Goal: Information Seeking & Learning: Learn about a topic

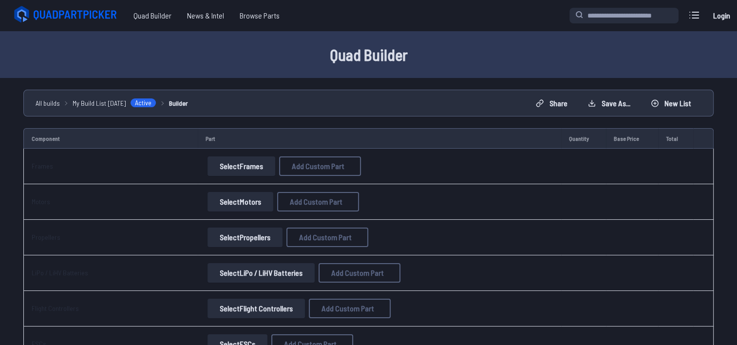
click at [250, 193] on button "Select Motors" at bounding box center [241, 201] width 66 height 19
click at [250, 201] on button "Select Motors" at bounding box center [241, 201] width 66 height 19
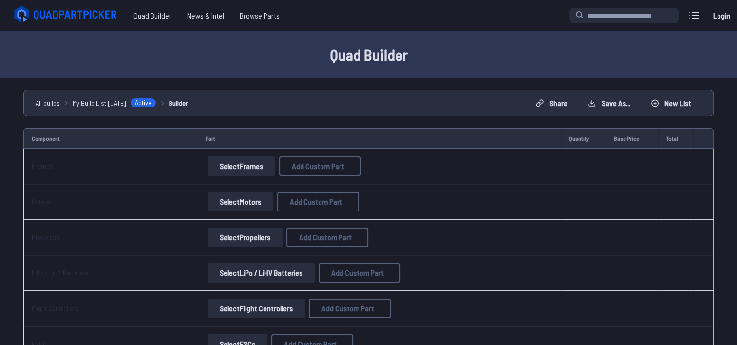
click at [250, 201] on button "Select Motors" at bounding box center [241, 201] width 66 height 19
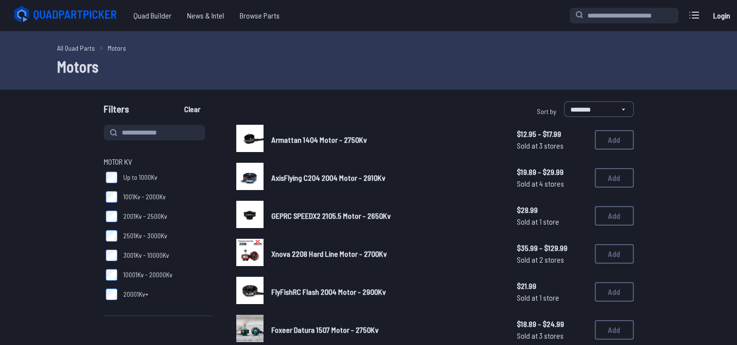
click at [72, 50] on link "All Quad Parts" at bounding box center [76, 48] width 38 height 10
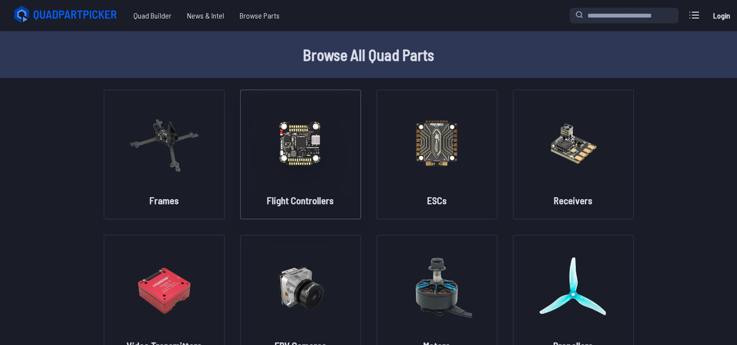
click at [288, 144] on img at bounding box center [301, 143] width 70 height 86
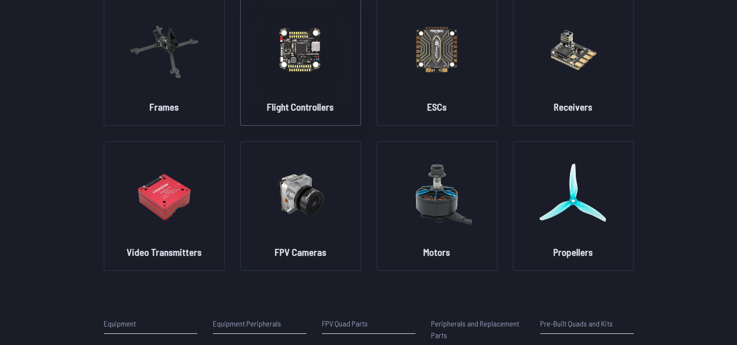
scroll to position [95, 0]
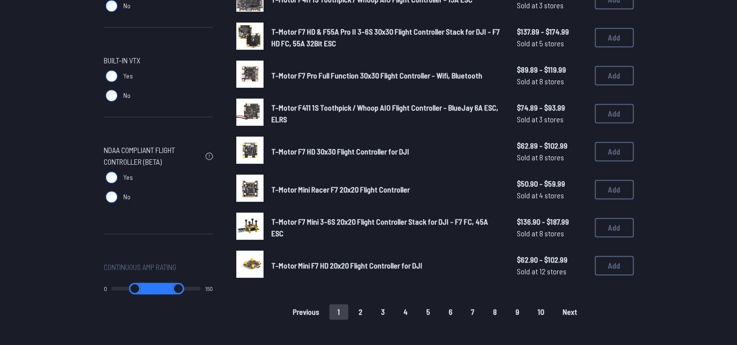
scroll to position [596, 0]
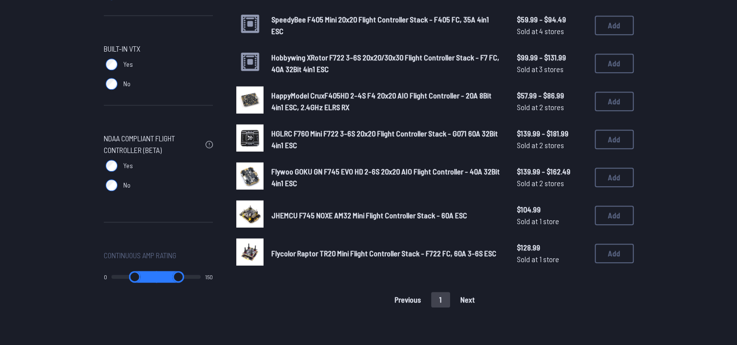
scroll to position [609, 0]
click at [462, 292] on div "Previous 1 Next" at bounding box center [435, 299] width 398 height 16
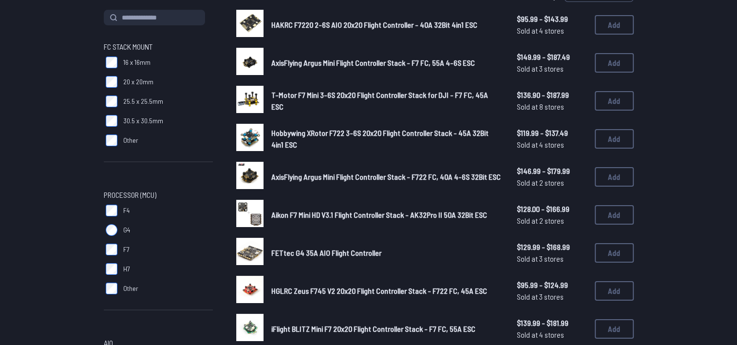
scroll to position [0, 0]
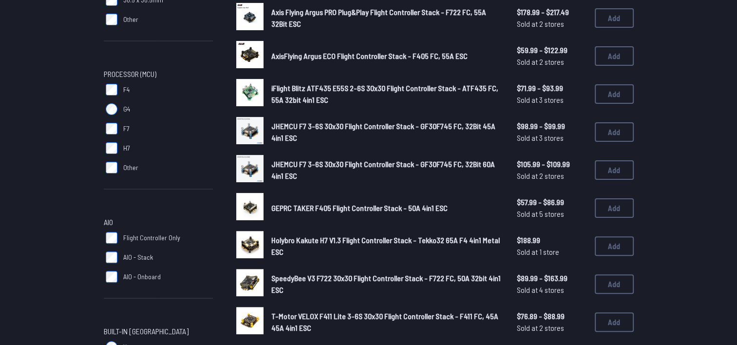
scroll to position [237, 0]
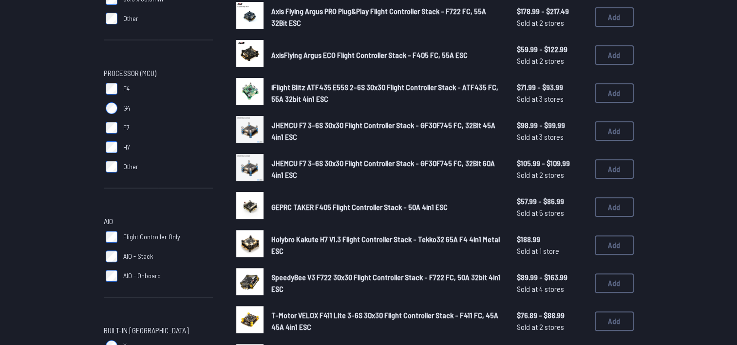
click at [358, 165] on span "JHEMCU F7 3-6S 30x30 Flight Controller Stack - GF30F745 FC, 32Bit 60A 4in1 ESC" at bounding box center [383, 168] width 224 height 21
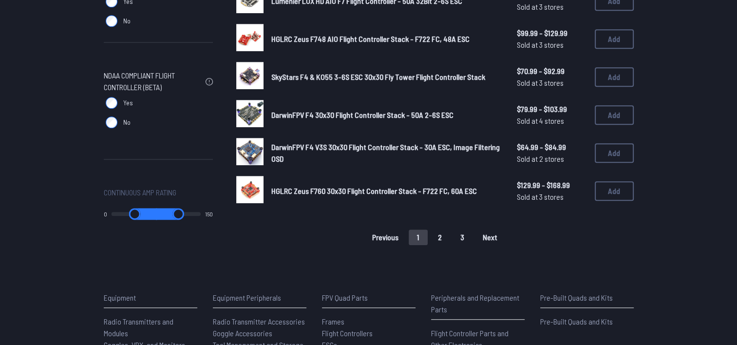
scroll to position [672, 0]
click at [487, 233] on span "Next" at bounding box center [490, 237] width 15 height 8
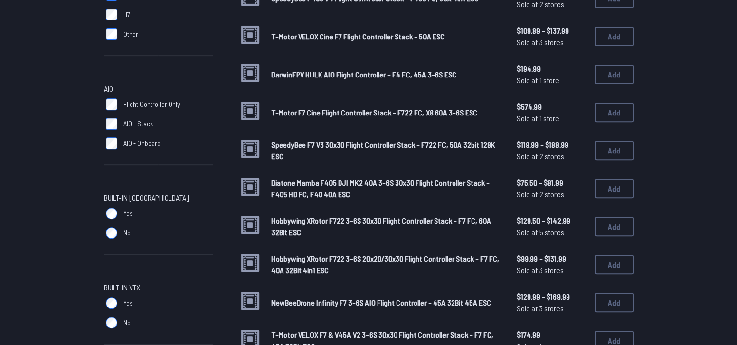
scroll to position [370, 0]
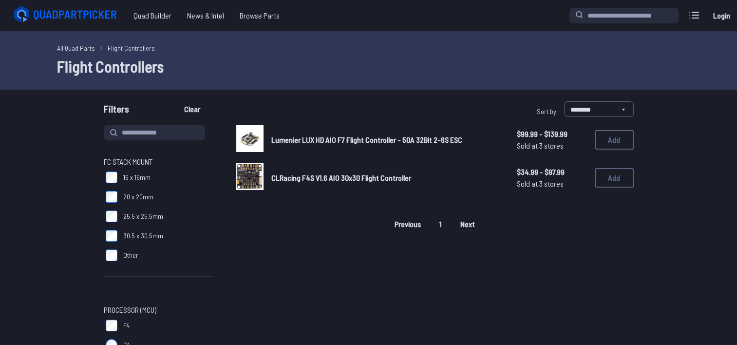
scroll to position [370, 0]
